Goal: Information Seeking & Learning: Learn about a topic

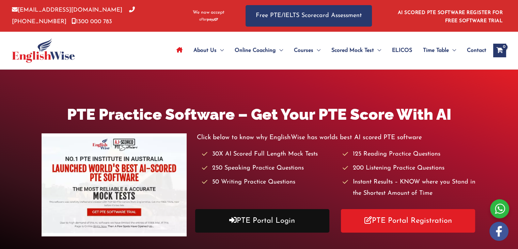
click at [249, 220] on link "PTE Portal Login" at bounding box center [262, 221] width 134 height 24
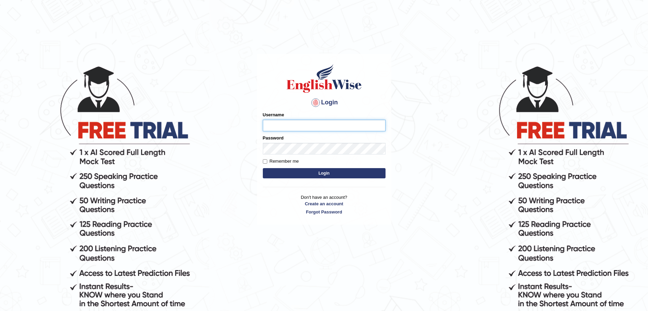
click at [303, 120] on input "Username" at bounding box center [324, 126] width 123 height 12
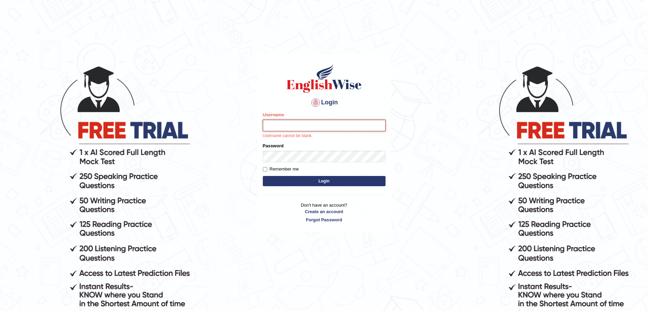
type input "surajshrestha100"
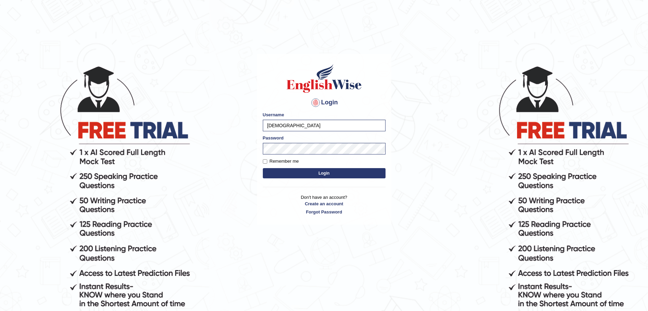
click at [277, 175] on button "Login" at bounding box center [324, 173] width 123 height 10
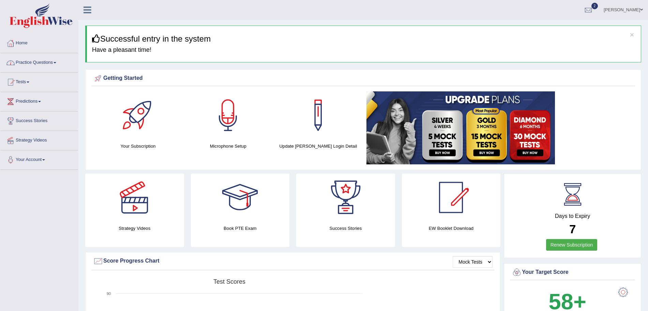
click at [57, 70] on link "Practice Questions" at bounding box center [39, 61] width 78 height 17
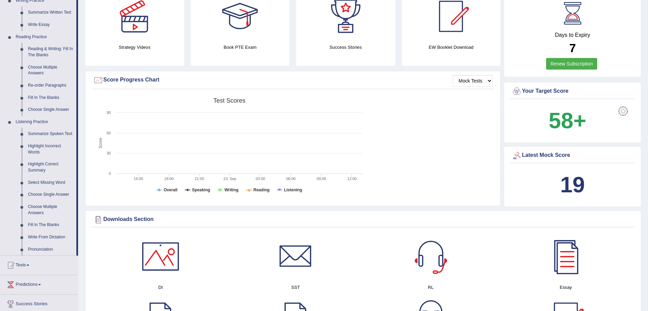
scroll to position [182, 0]
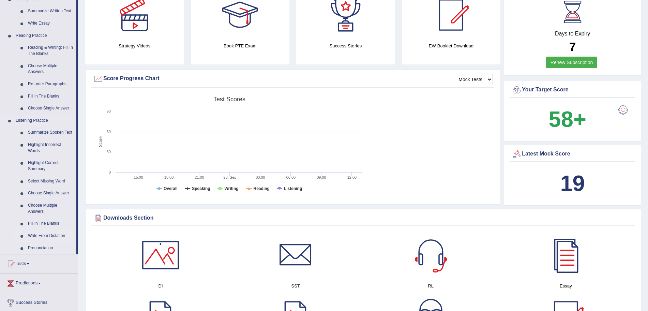
click at [38, 233] on link "Write From Dictation" at bounding box center [50, 236] width 51 height 12
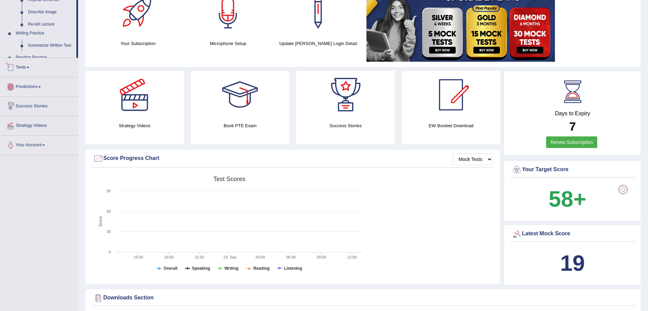
scroll to position [241, 0]
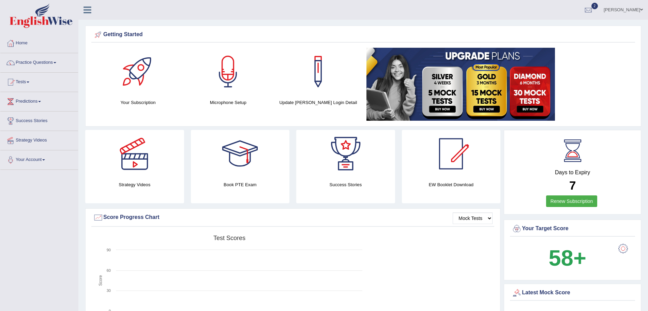
click at [60, 19] on img at bounding box center [41, 15] width 63 height 25
